Goal: Task Accomplishment & Management: Use online tool/utility

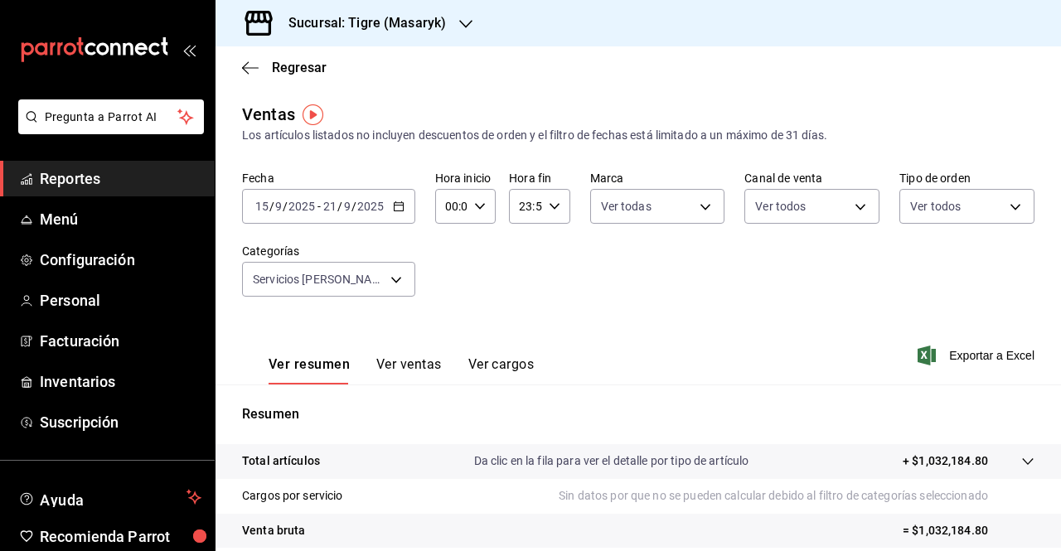
click at [398, 207] on icon "button" at bounding box center [399, 207] width 12 height 12
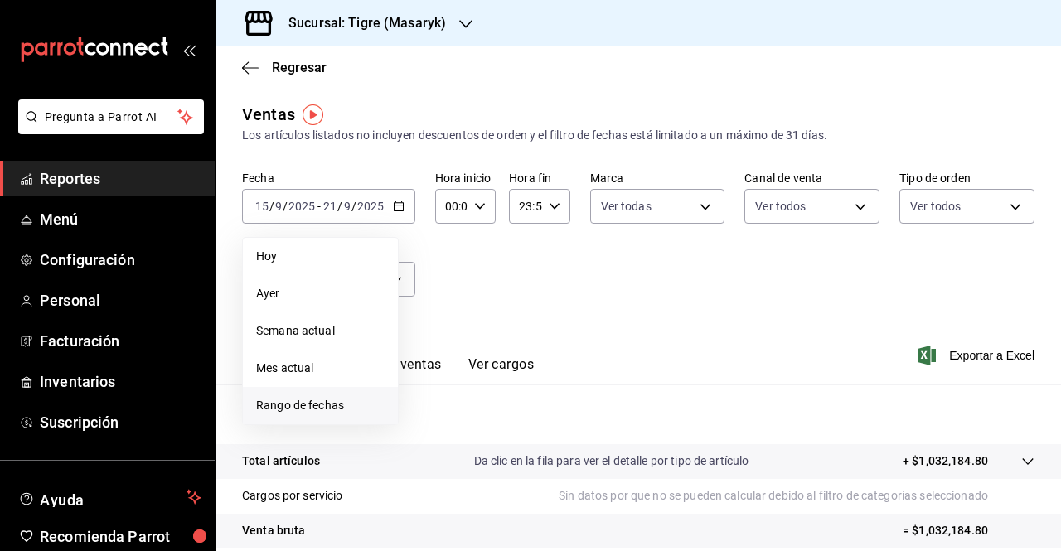
click at [287, 416] on li "Rango de fechas" at bounding box center [320, 405] width 155 height 37
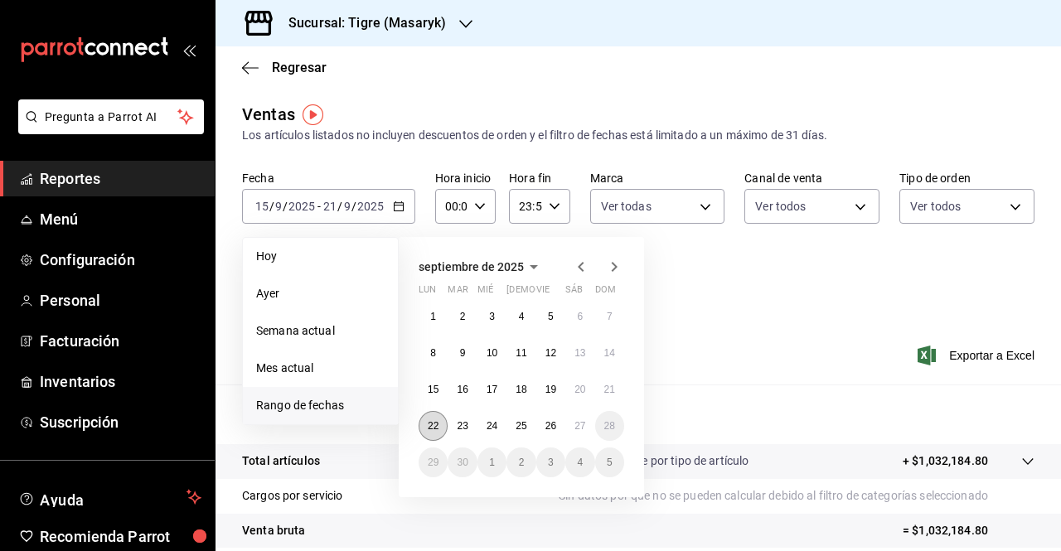
click at [430, 425] on abbr "22" at bounding box center [433, 426] width 11 height 12
click at [580, 434] on button "27" at bounding box center [579, 426] width 29 height 30
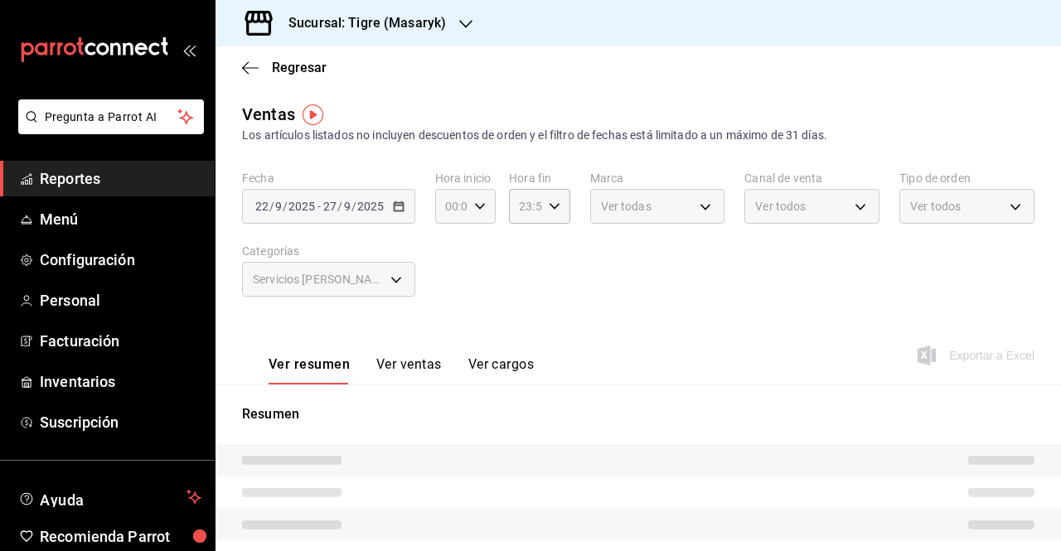
click at [477, 206] on icon "button" at bounding box center [480, 207] width 12 height 12
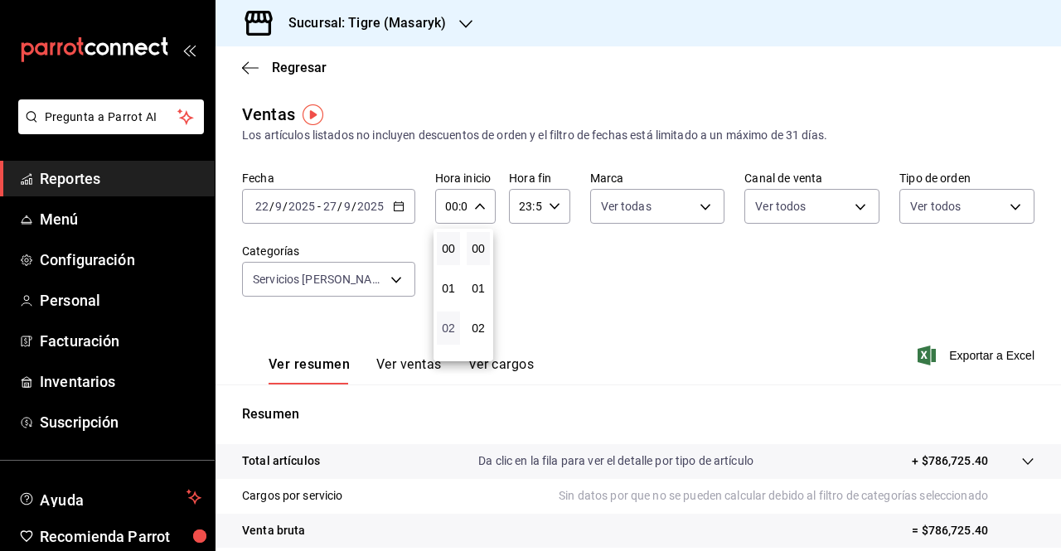
click at [449, 333] on span "02" at bounding box center [448, 328] width 3 height 13
type input "02:00"
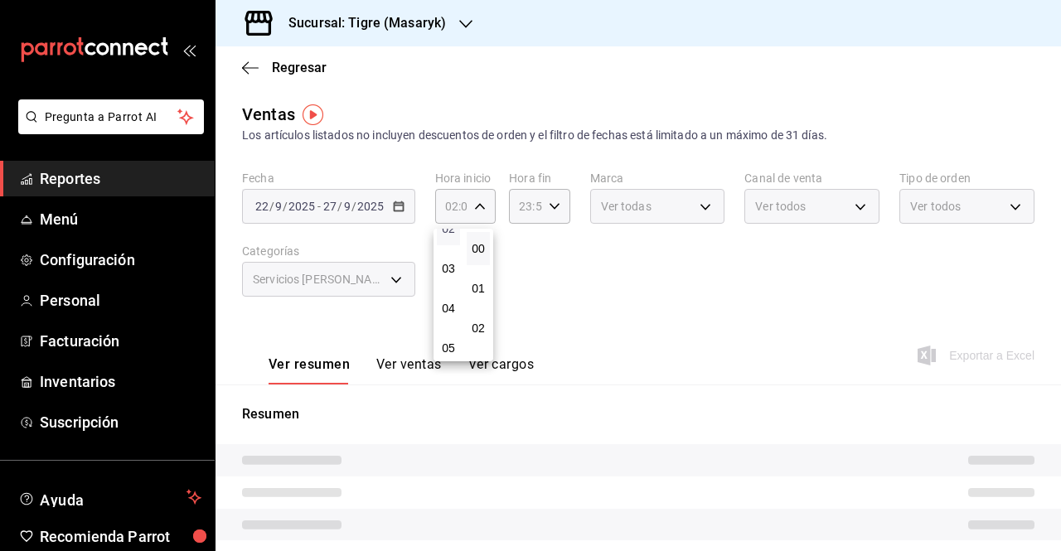
scroll to position [133, 0]
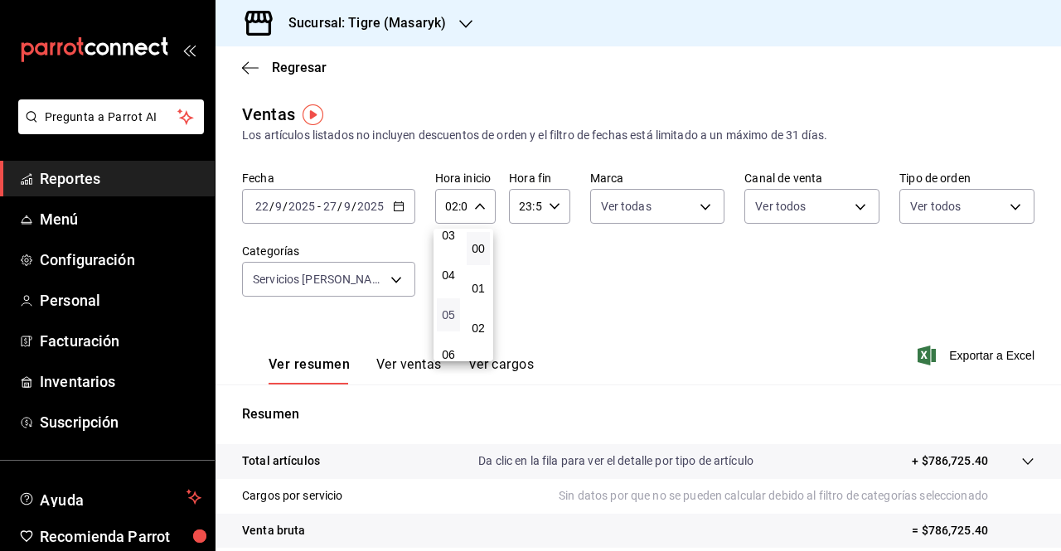
click at [449, 316] on span "05" at bounding box center [448, 314] width 3 height 13
type input "05:00"
click at [479, 261] on button "00" at bounding box center [478, 248] width 23 height 33
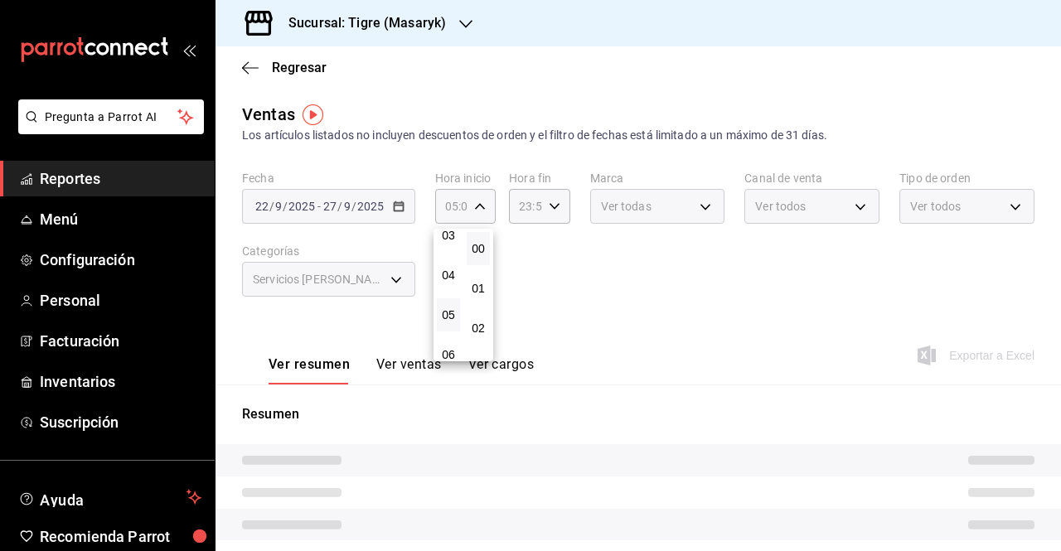
click at [555, 213] on div at bounding box center [530, 275] width 1061 height 551
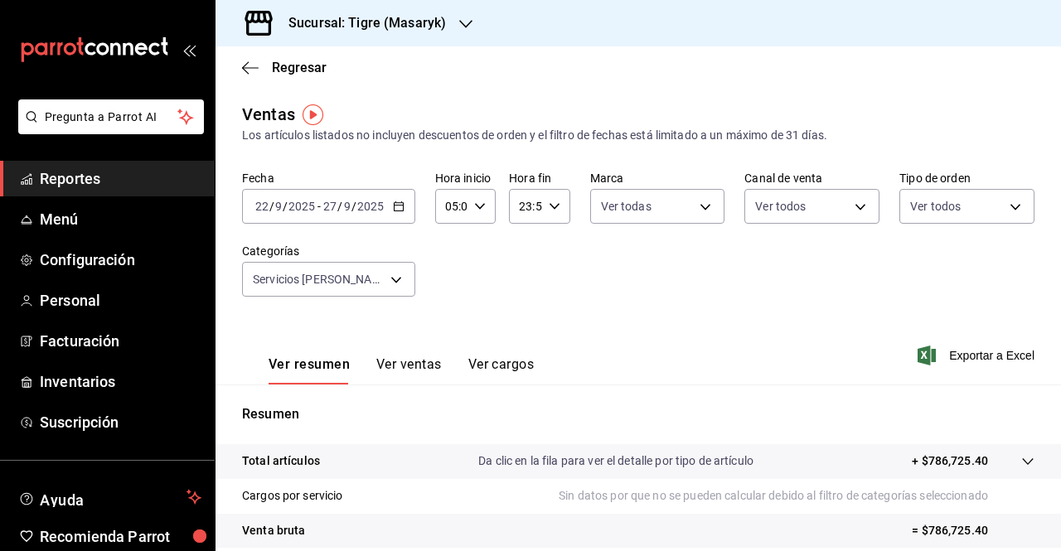
click at [553, 201] on icon "button" at bounding box center [555, 207] width 12 height 12
click at [520, 279] on div "21" at bounding box center [521, 262] width 30 height 40
click at [520, 268] on span "21" at bounding box center [521, 261] width 3 height 13
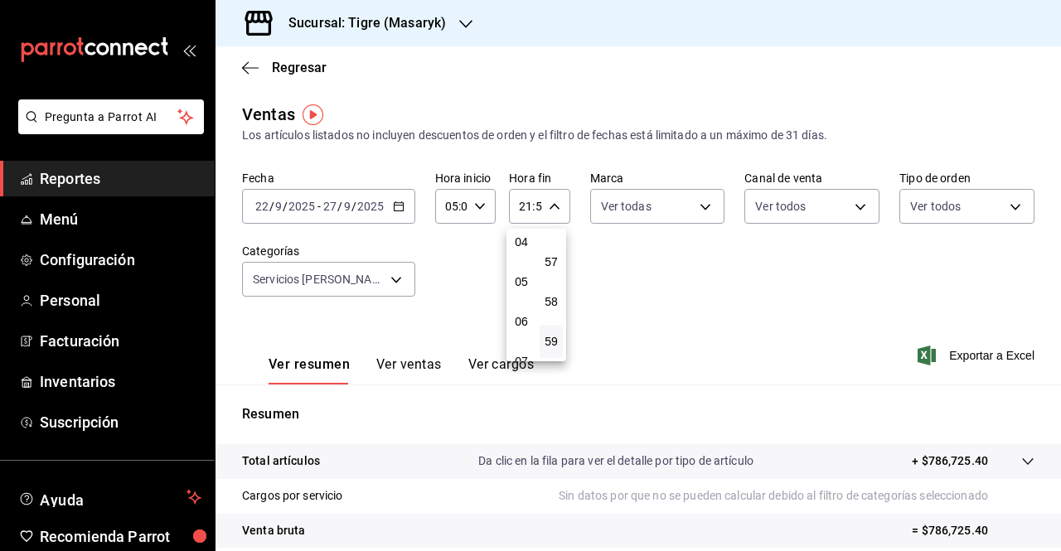
click at [520, 268] on button "05" at bounding box center [521, 281] width 23 height 33
type input "05:59"
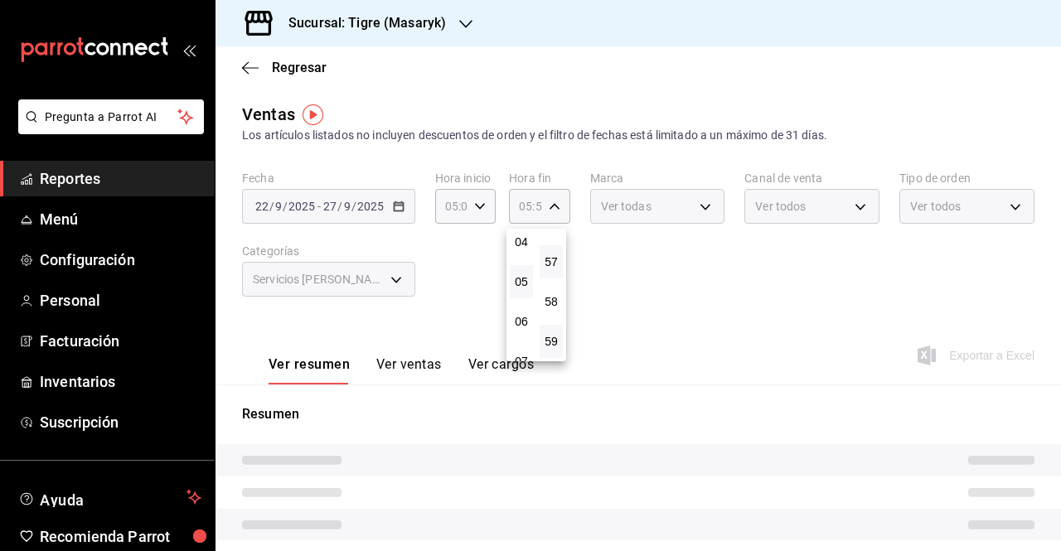
click at [552, 251] on button "57" at bounding box center [551, 261] width 23 height 33
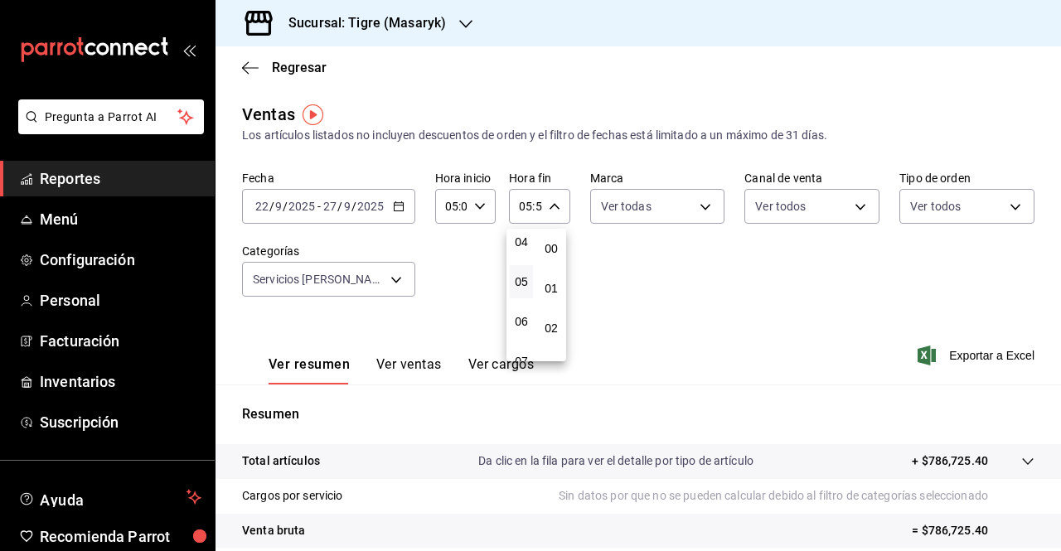
click at [552, 251] on span "00" at bounding box center [551, 248] width 3 height 13
type input "05:00"
click at [622, 303] on div at bounding box center [530, 275] width 1061 height 551
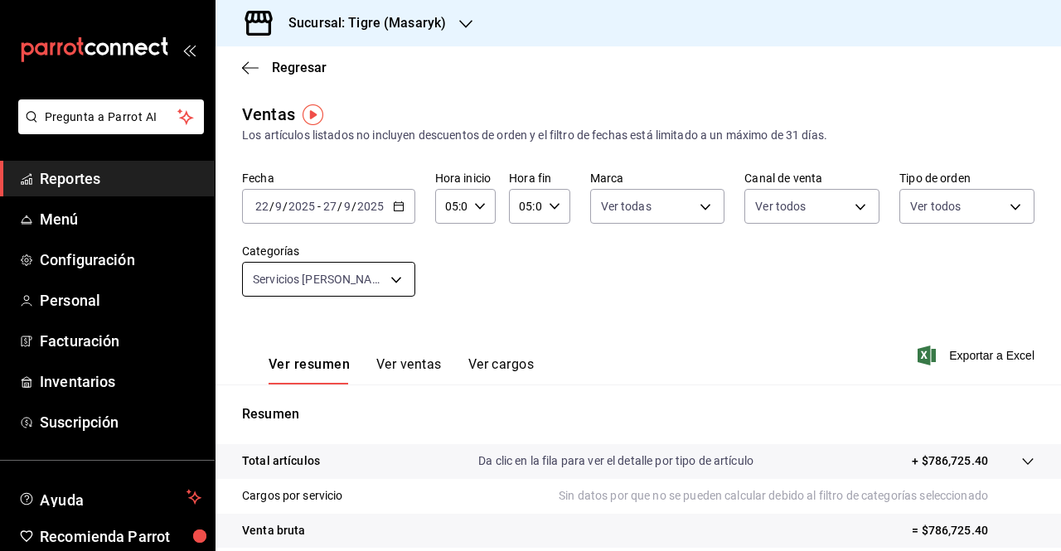
click at [400, 285] on body "Pregunta a Parrot AI Reportes Menú Configuración Personal Facturación Inventari…" at bounding box center [530, 275] width 1061 height 551
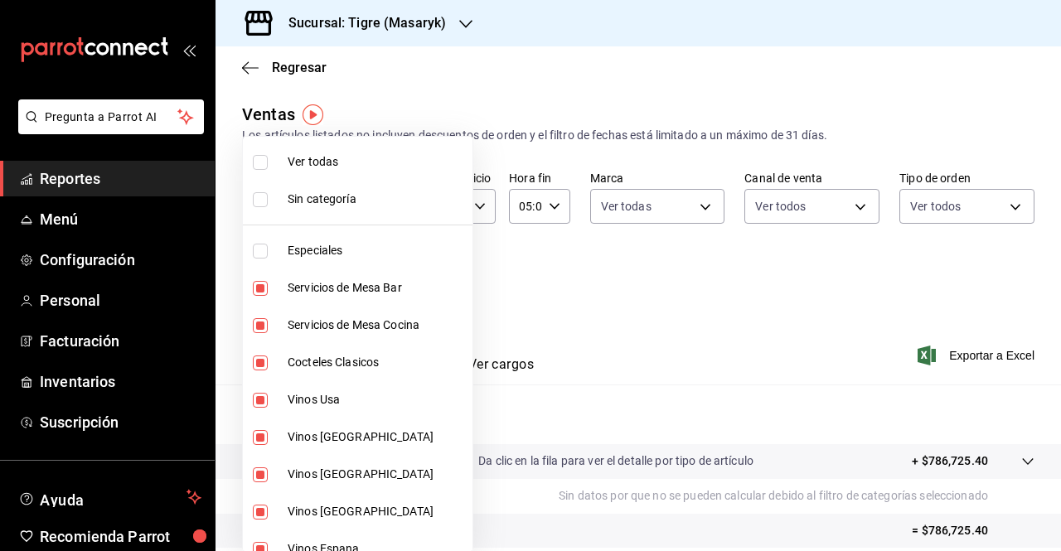
click at [270, 157] on label at bounding box center [264, 162] width 22 height 15
click at [268, 157] on input "checkbox" at bounding box center [260, 162] width 15 height 15
checkbox input "false"
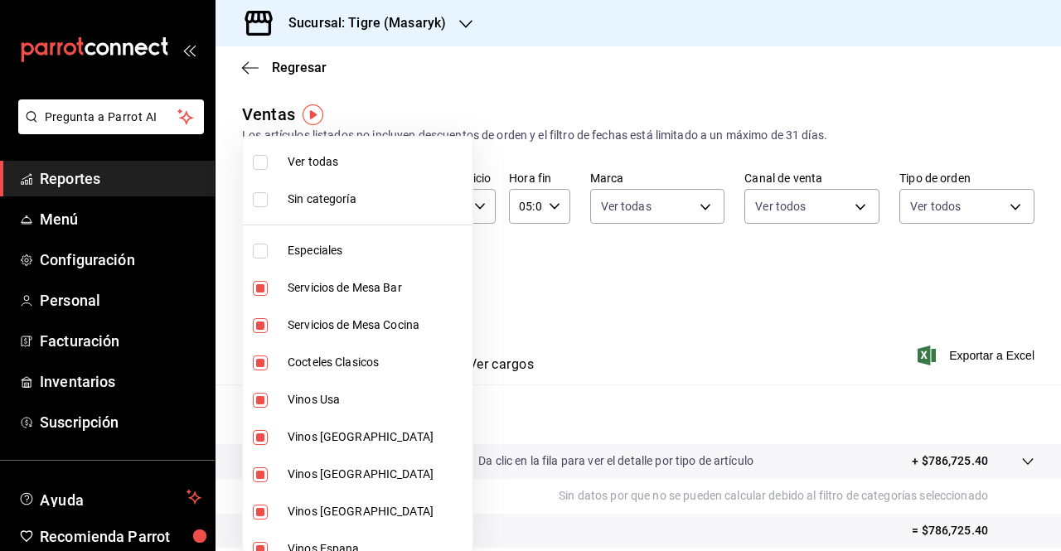
checkbox input "false"
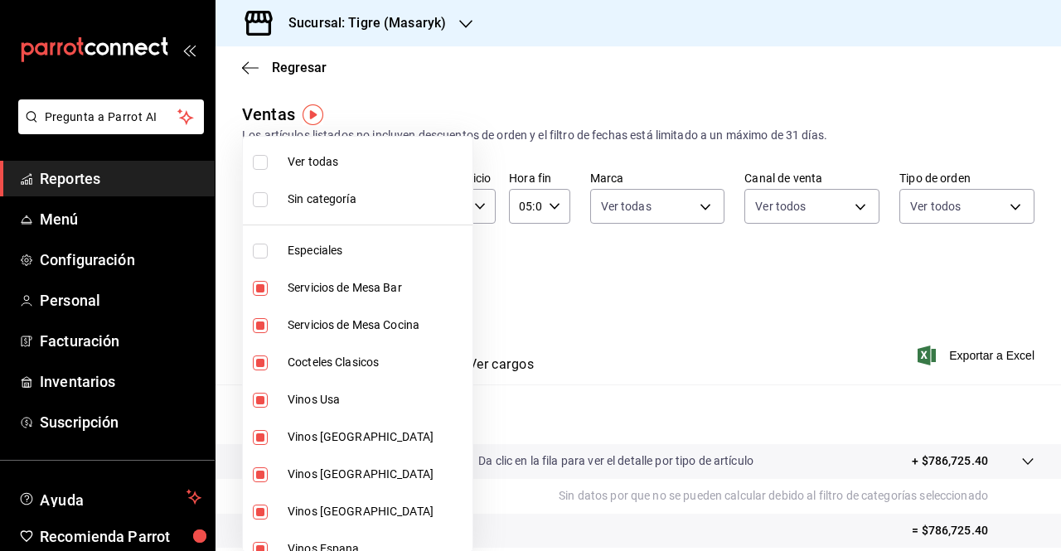
checkbox input "false"
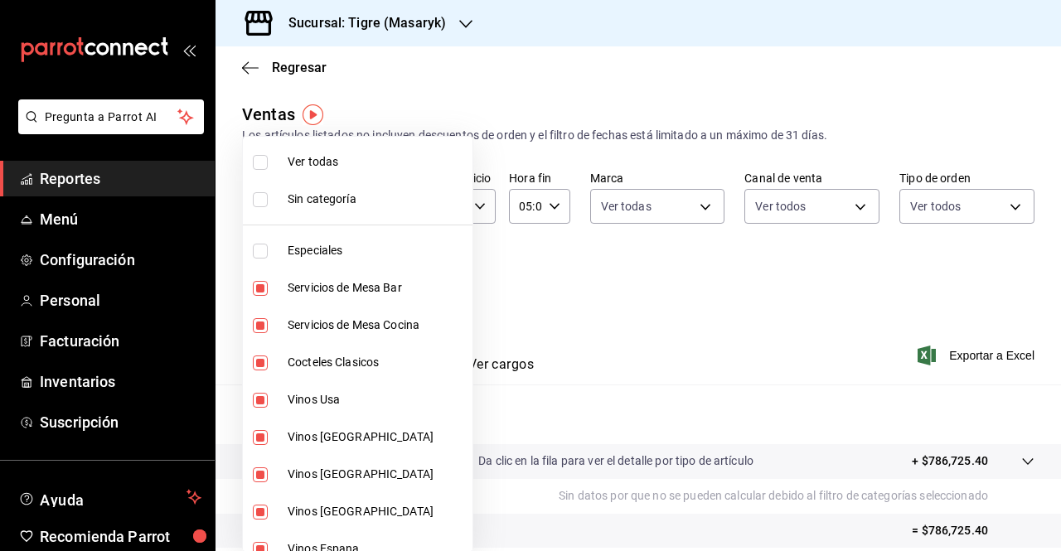
checkbox input "false"
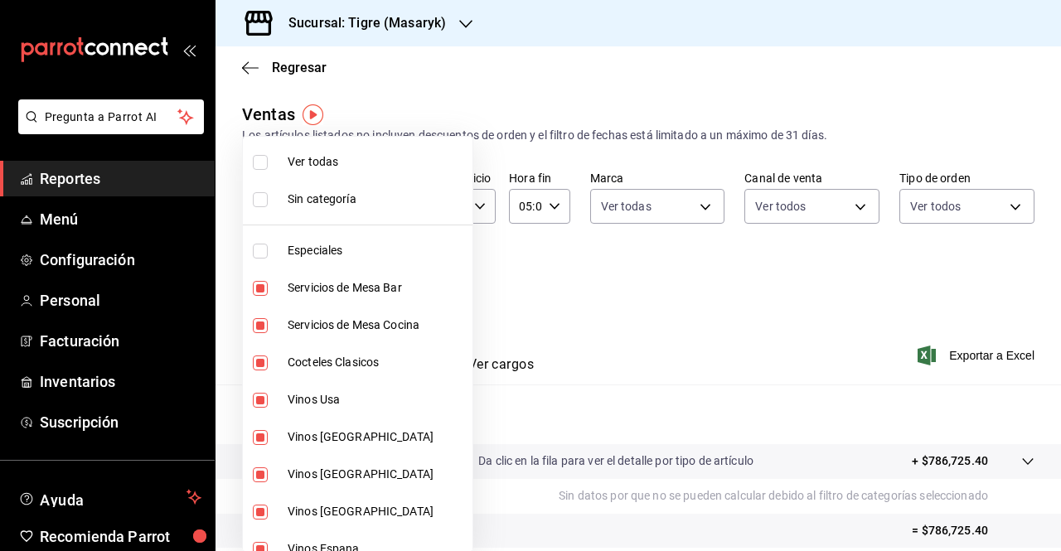
checkbox input "false"
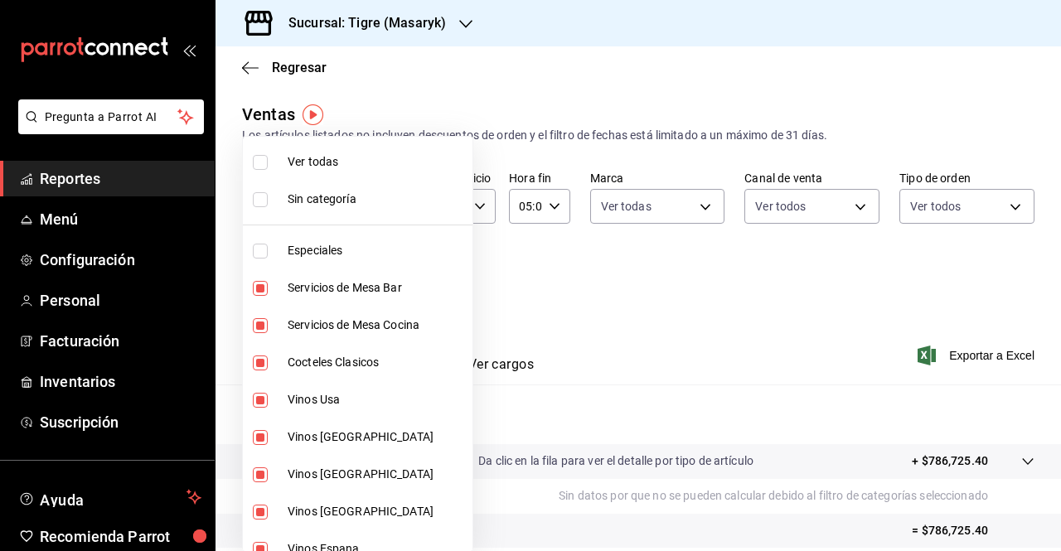
checkbox input "false"
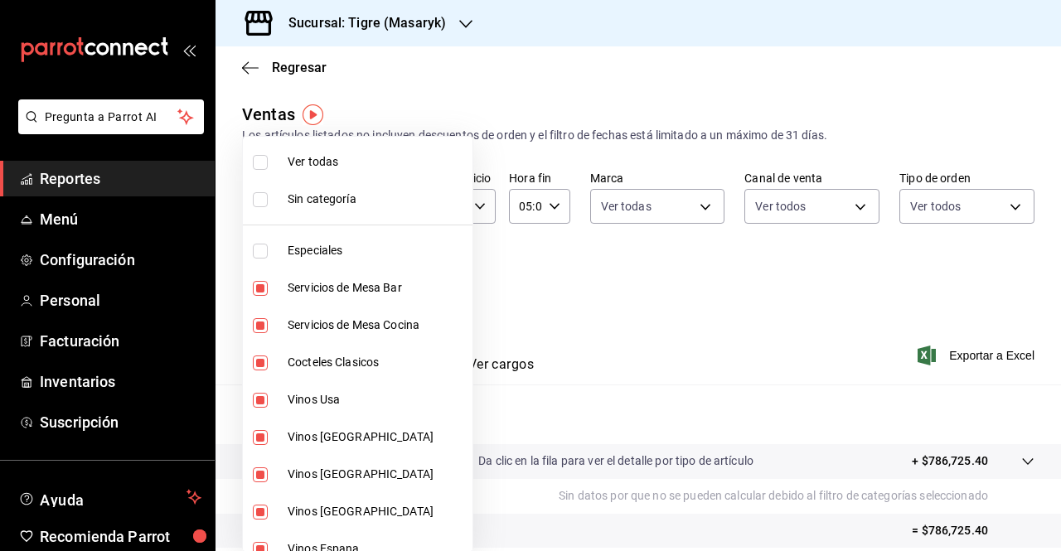
checkbox input "false"
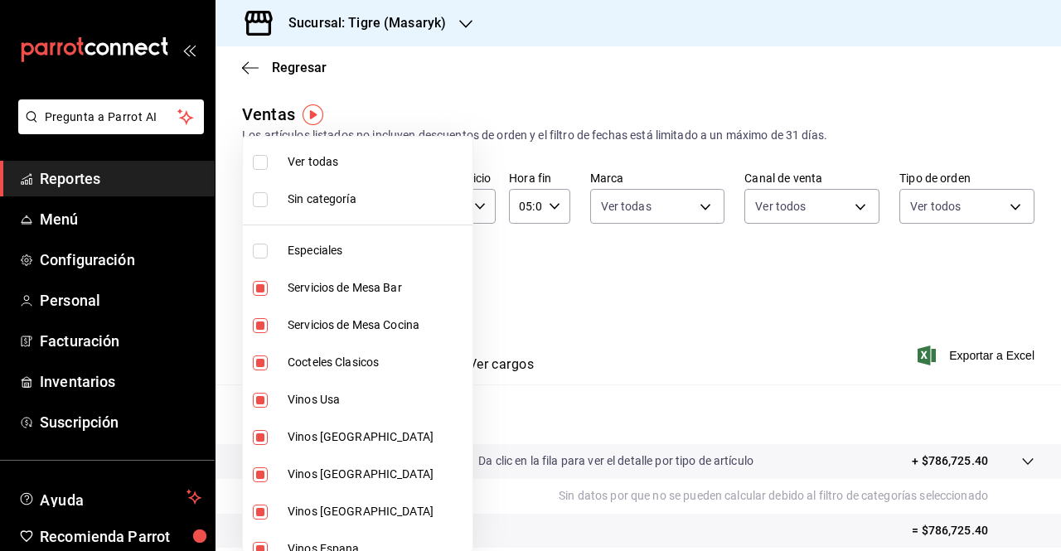
checkbox input "false"
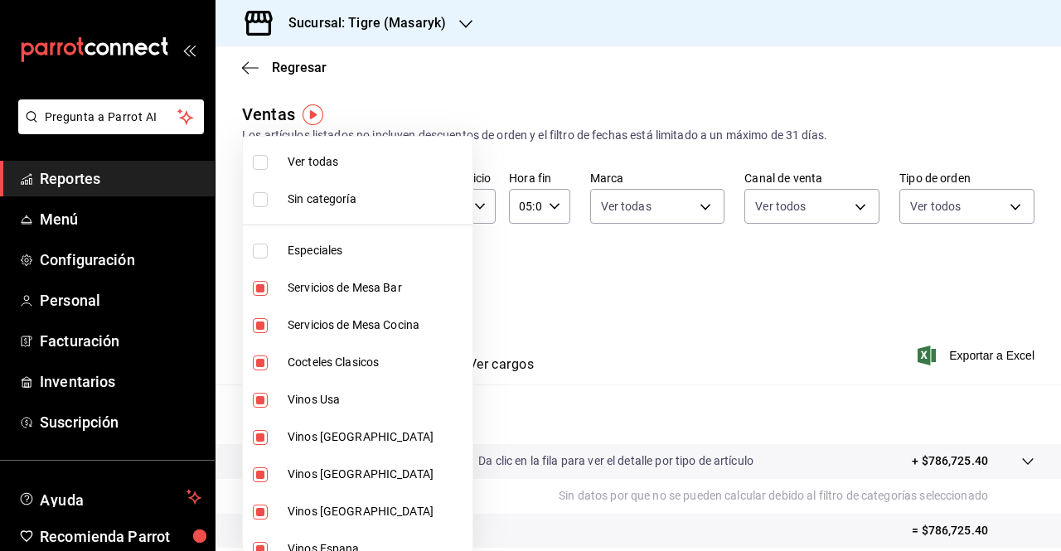
checkbox input "false"
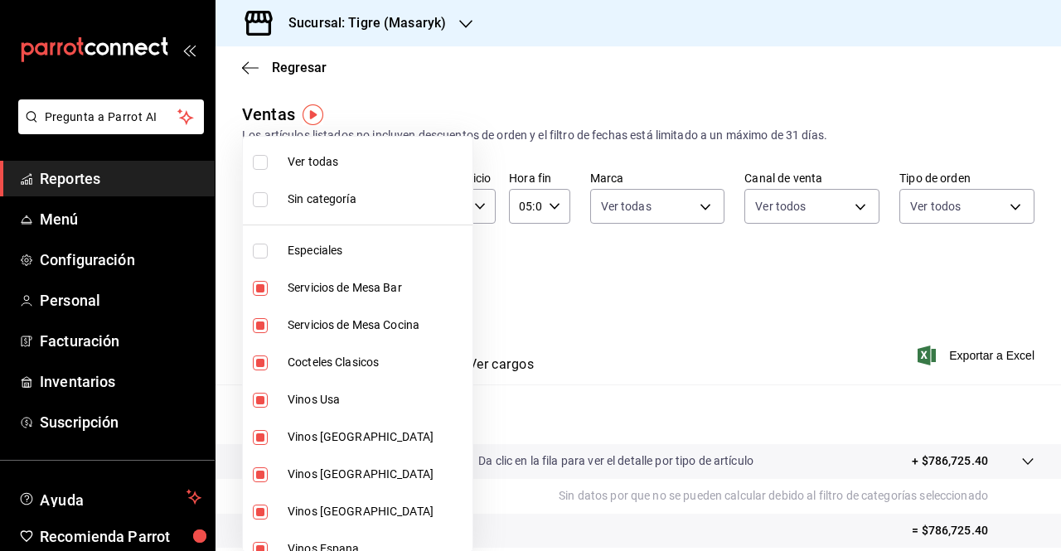
checkbox input "false"
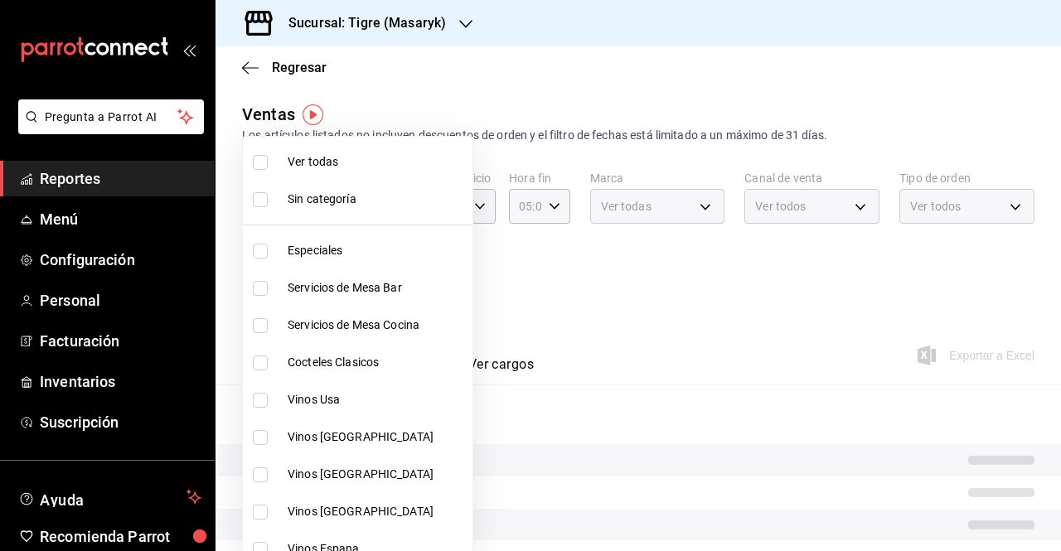
click at [262, 151] on li "Ver todas" at bounding box center [358, 161] width 230 height 37
type input "e0ae1dca-3283-4e1f-ab25-91c78c4c2bea,7cd27861-1019-4265-ada8-0a6349b72ebc,77c47…"
checkbox input "true"
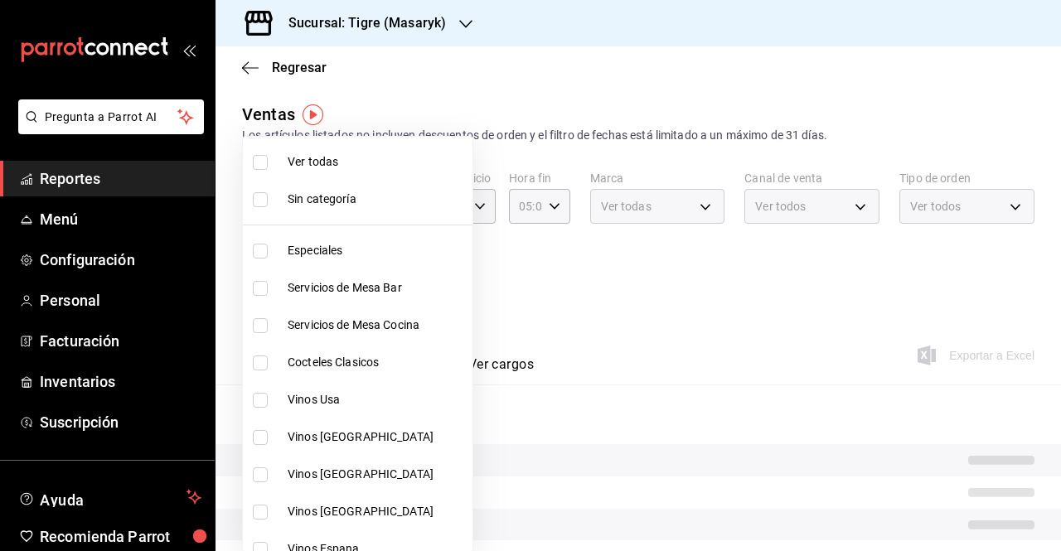
checkbox input "true"
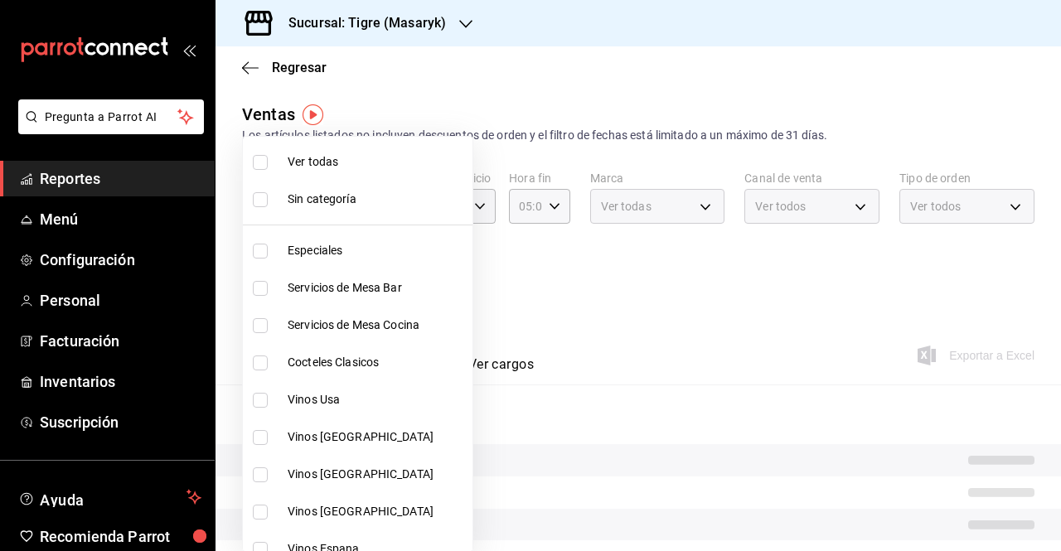
checkbox input "true"
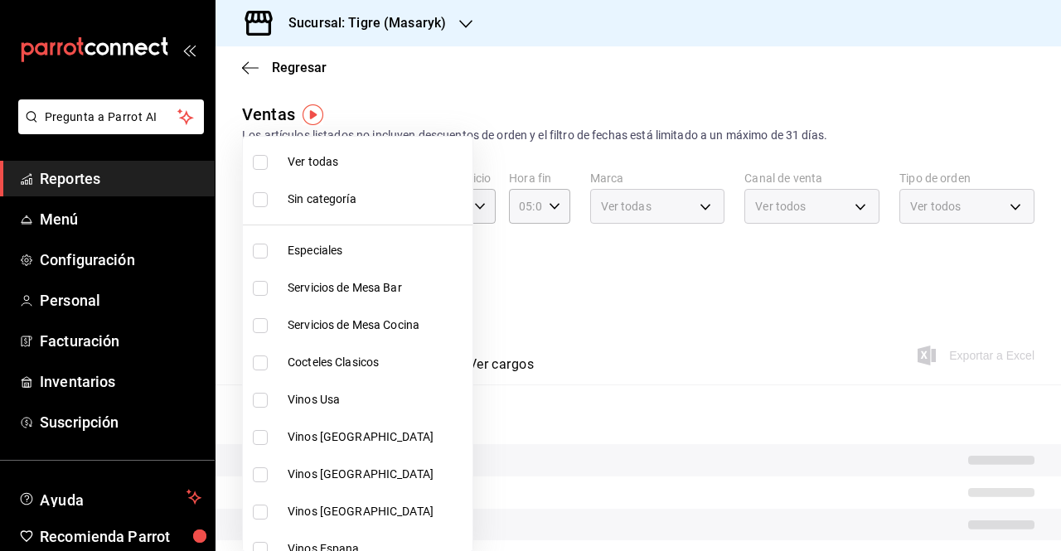
checkbox input "true"
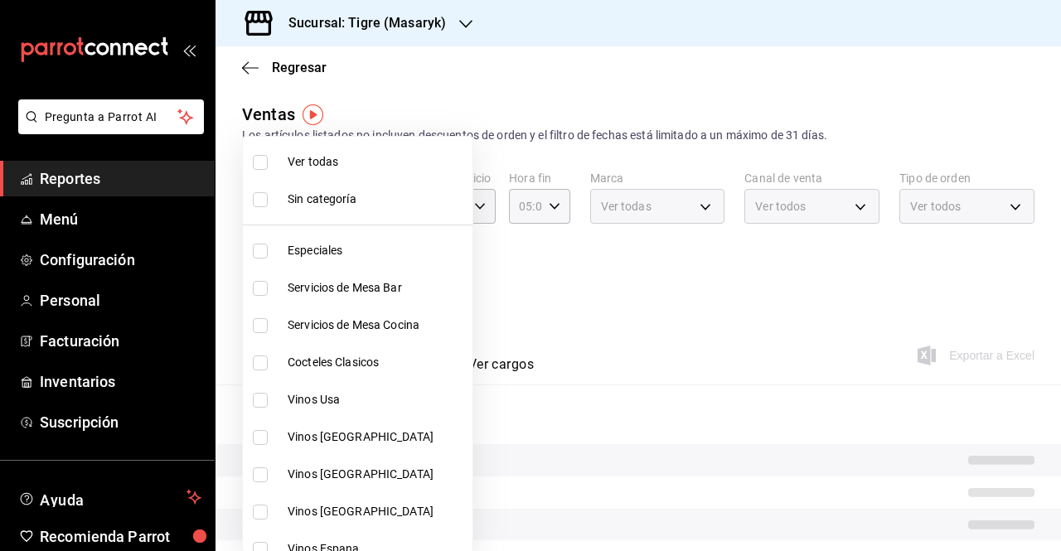
checkbox input "true"
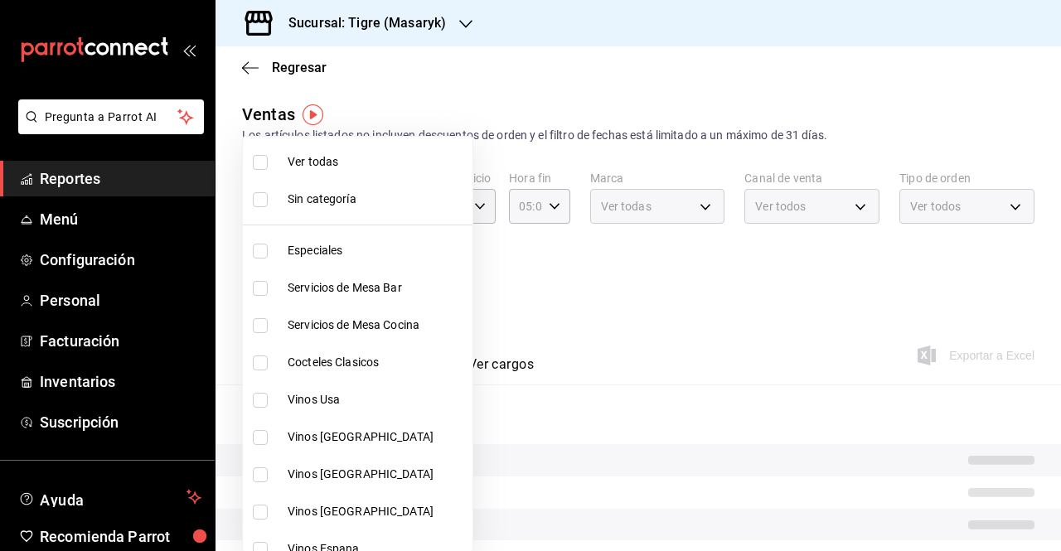
checkbox input "true"
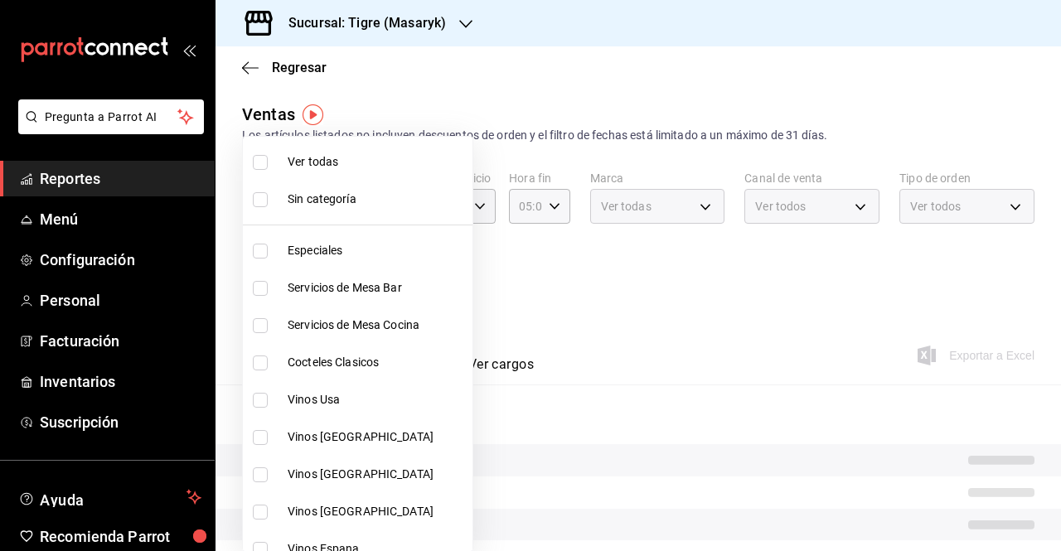
checkbox input "true"
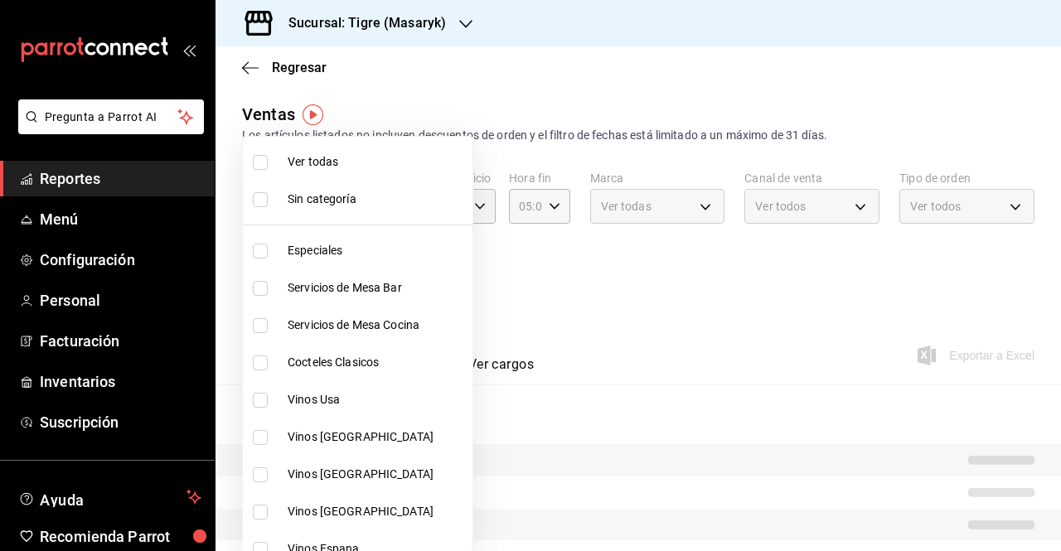
checkbox input "true"
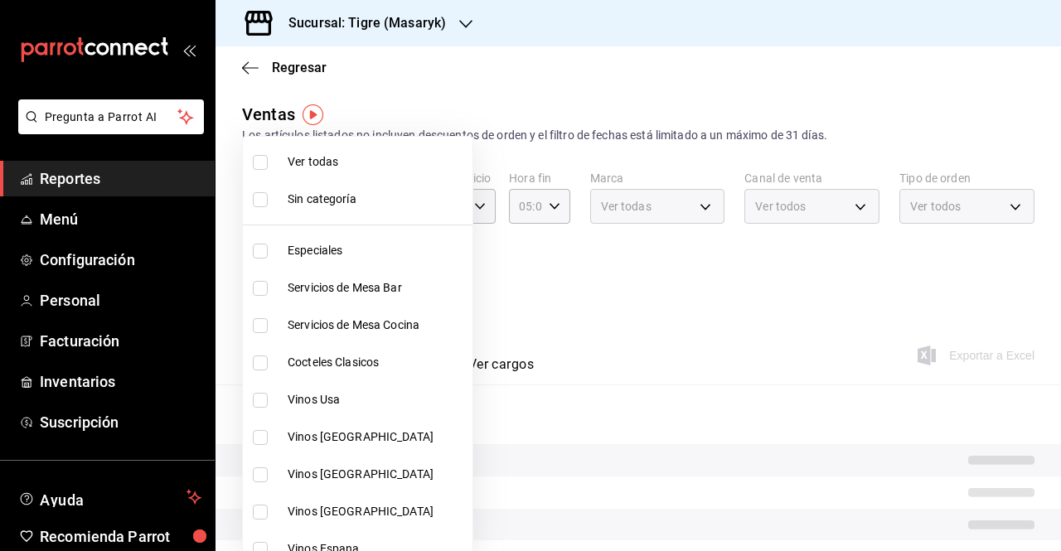
checkbox input "true"
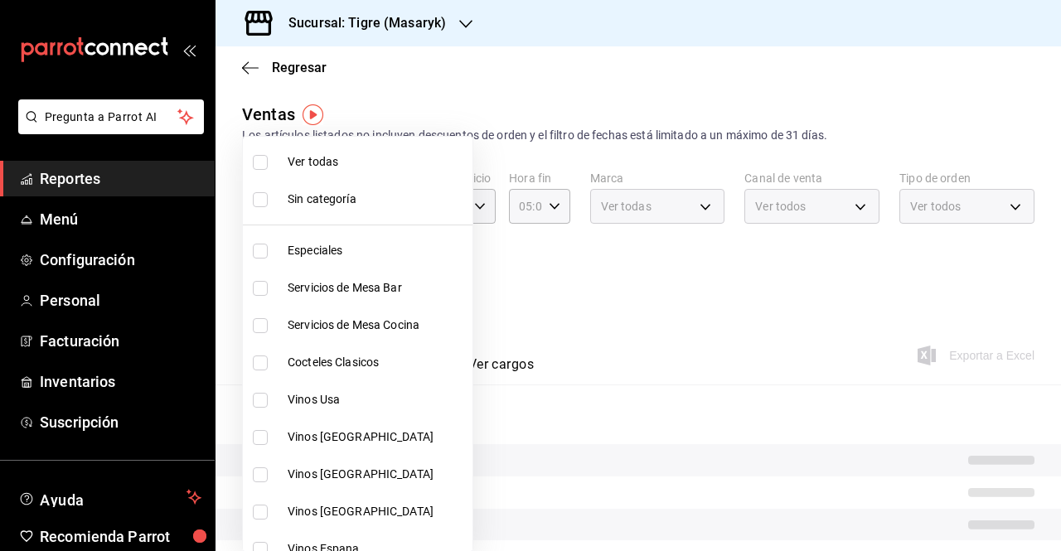
checkbox input "true"
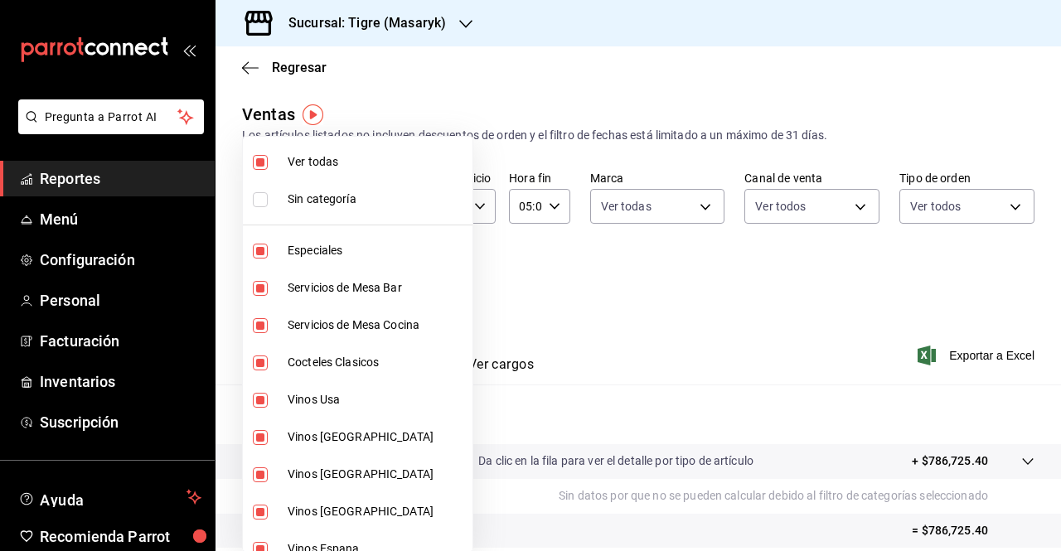
click at [955, 360] on div at bounding box center [530, 275] width 1061 height 551
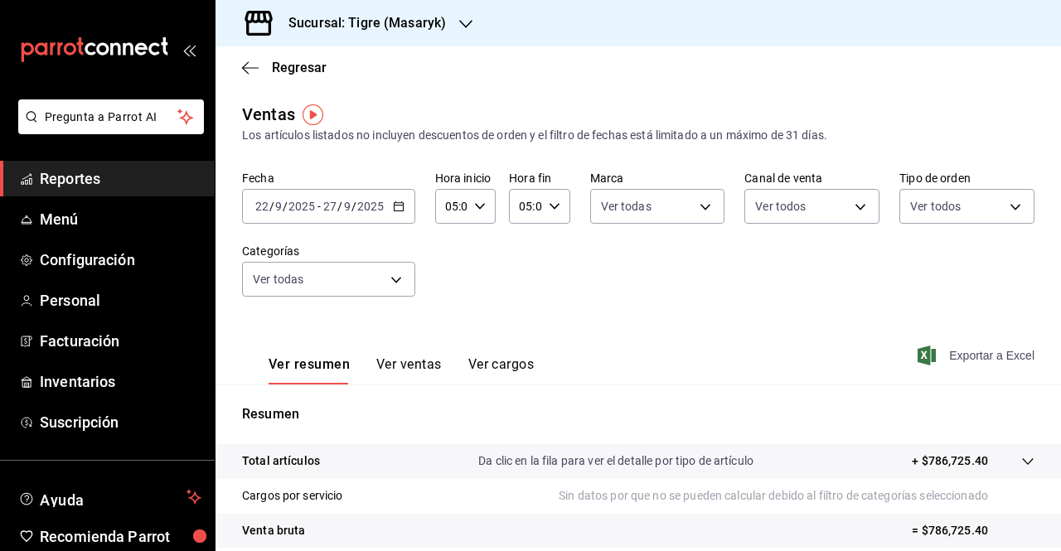
click at [958, 358] on span "Exportar a Excel" at bounding box center [978, 356] width 114 height 20
